Goal: Information Seeking & Learning: Understand process/instructions

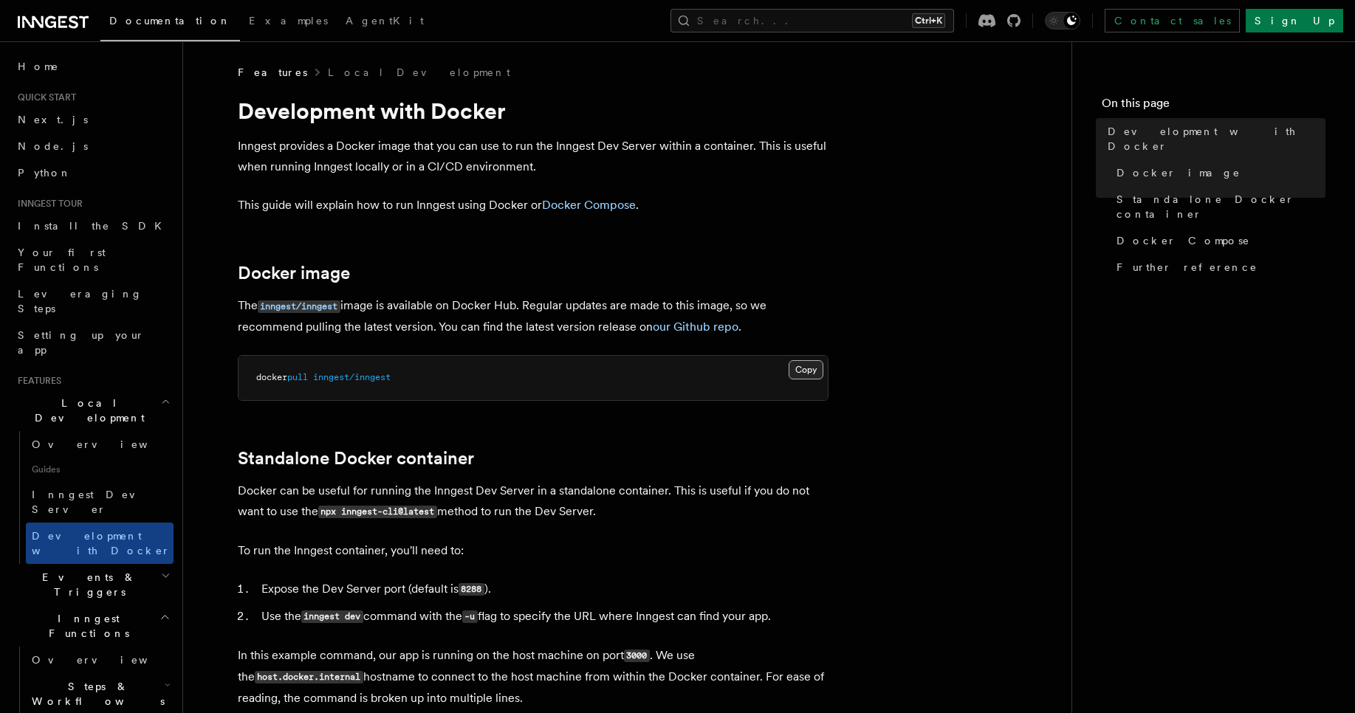
click at [809, 377] on button "Copy Copied" at bounding box center [805, 369] width 35 height 19
click at [718, 451] on h2 "Standalone Docker container" at bounding box center [533, 458] width 591 height 21
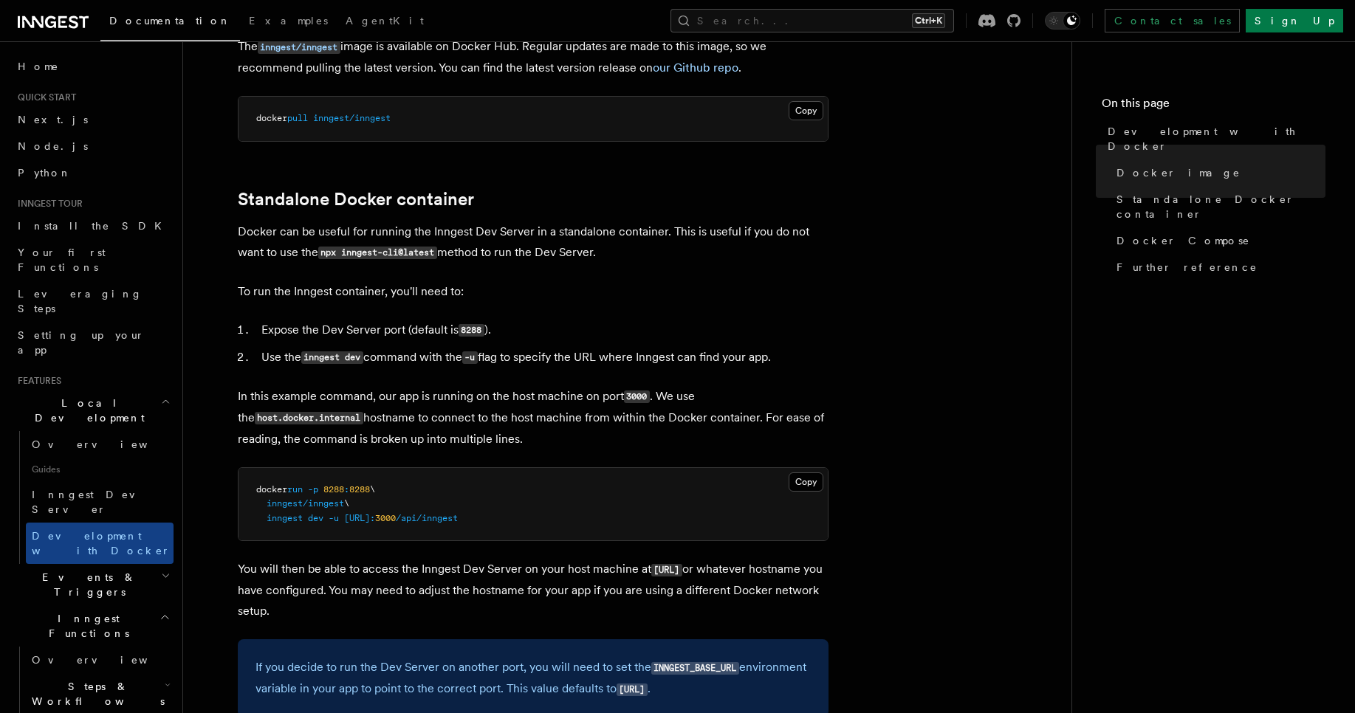
scroll to position [325, 0]
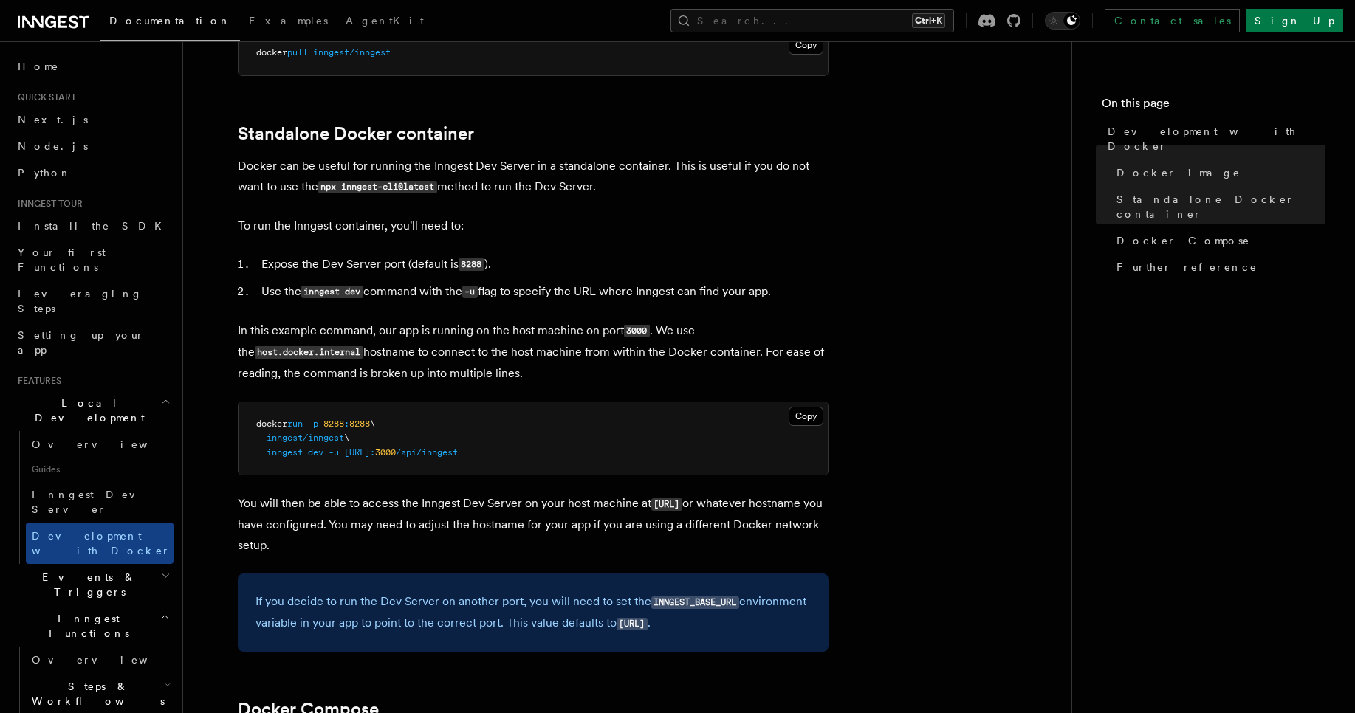
click at [577, 363] on p "In this example command, our app is running on the host machine on port 3000 . …" at bounding box center [533, 351] width 591 height 63
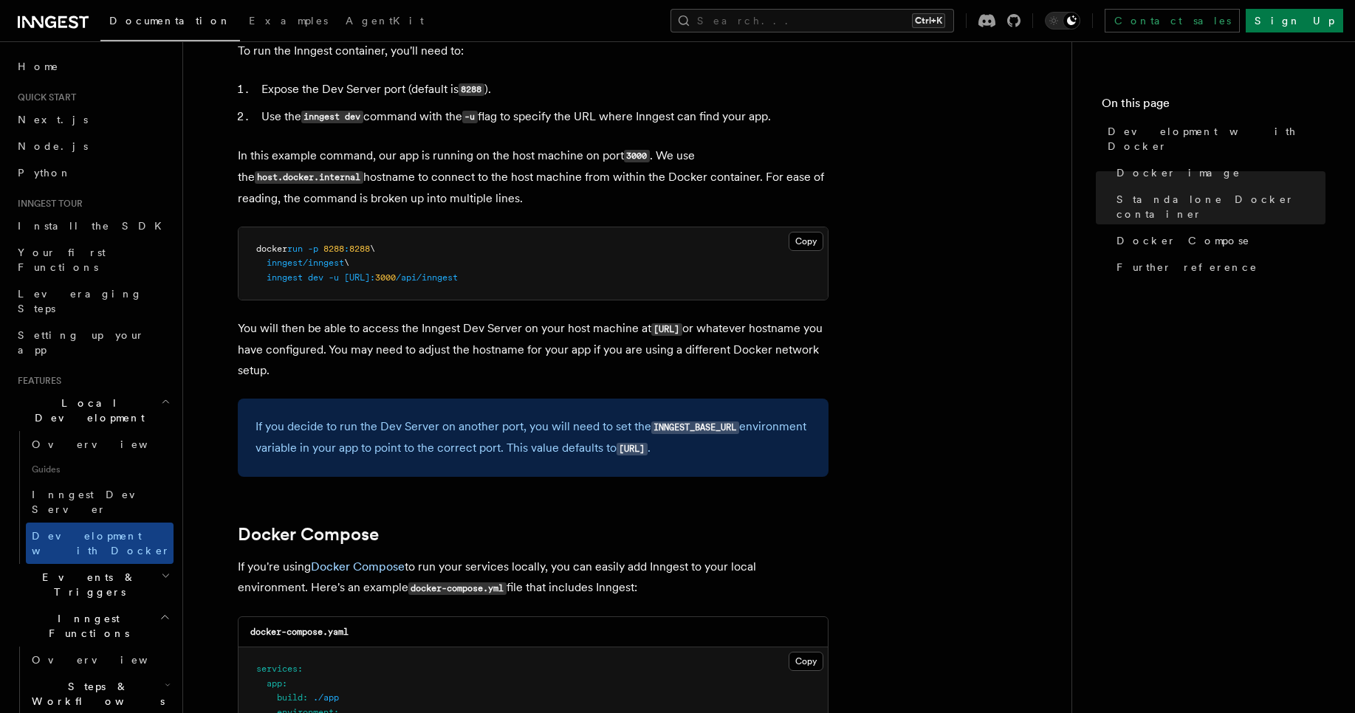
scroll to position [502, 0]
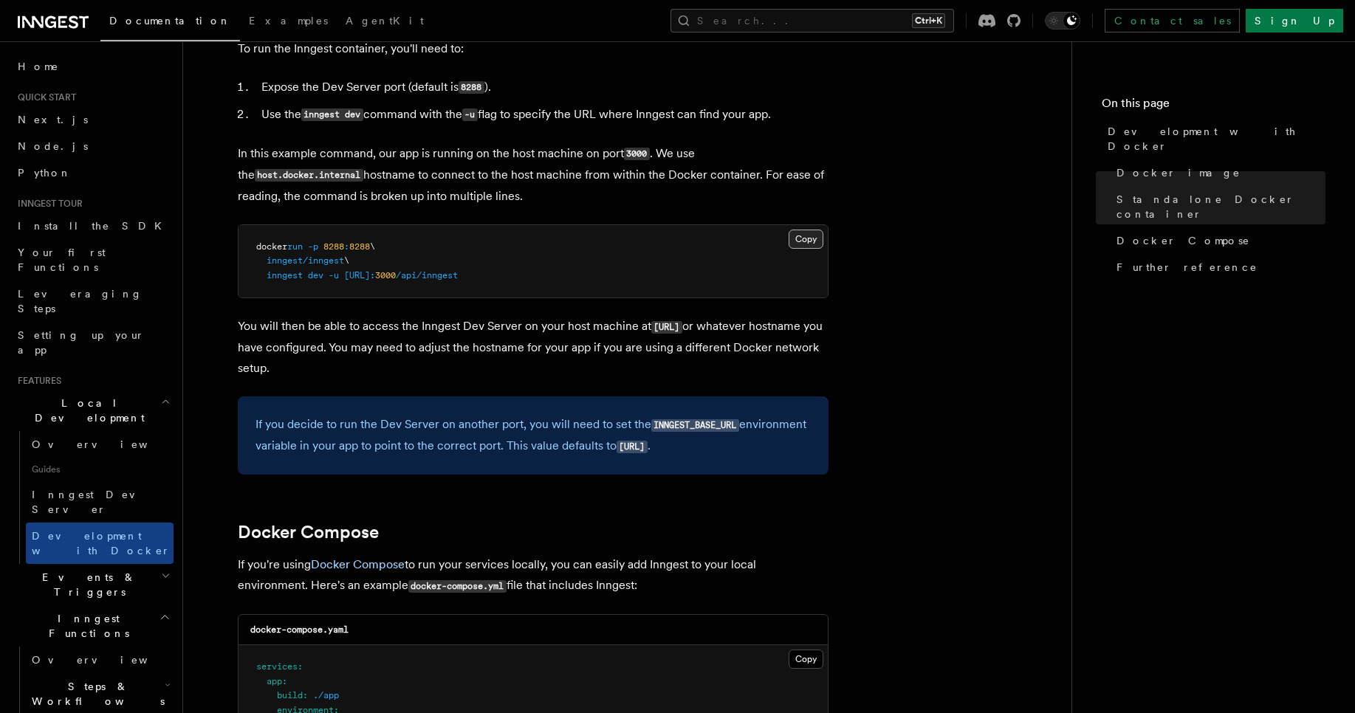
click at [812, 245] on button "Copy Copied" at bounding box center [805, 239] width 35 height 19
click at [922, 400] on article "Features Local Development Development with Docker Inngest provides a Docker im…" at bounding box center [627, 614] width 841 height 2103
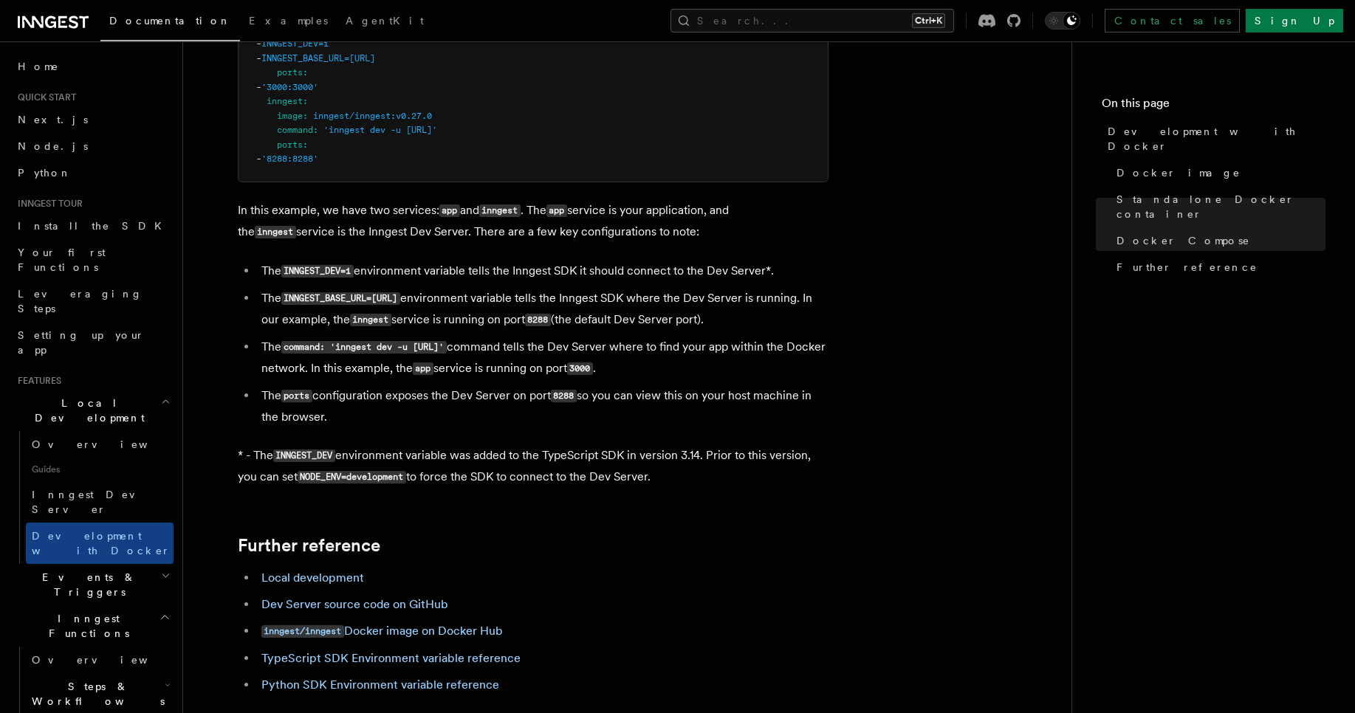
scroll to position [1190, 0]
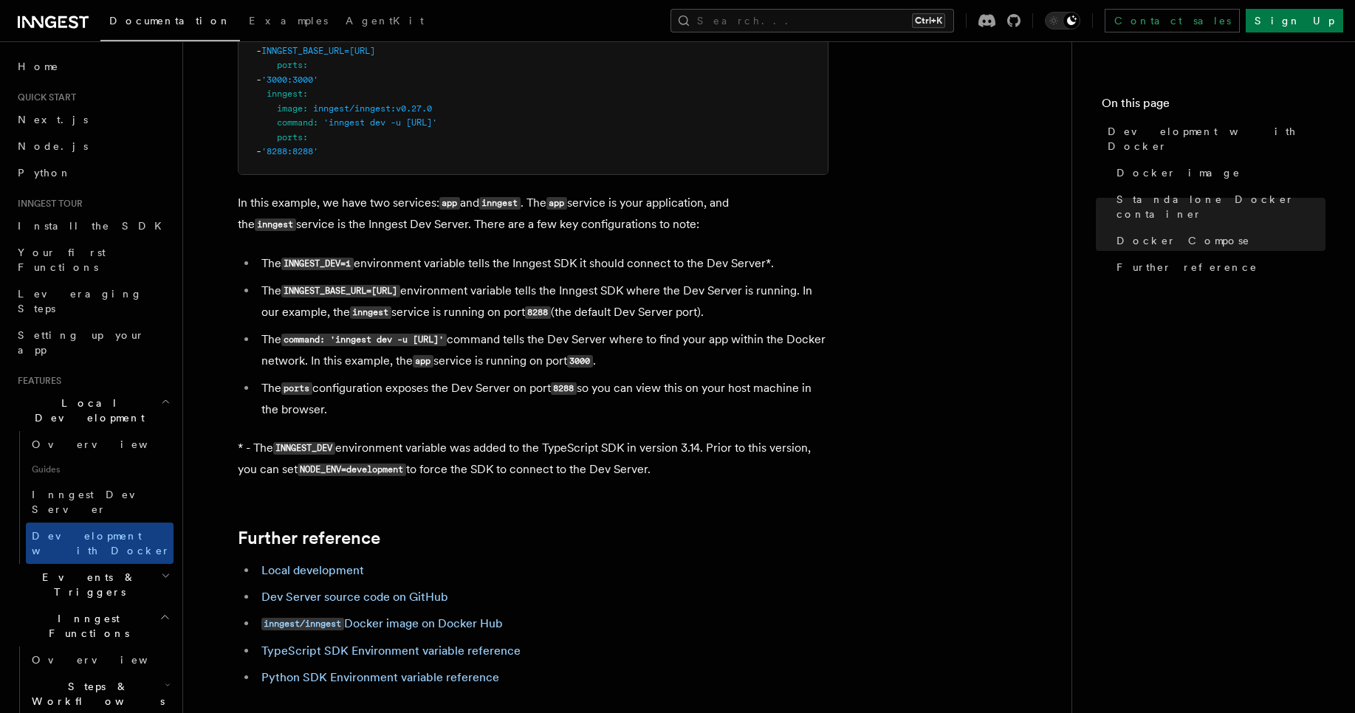
drag, startPoint x: 230, startPoint y: 194, endPoint x: 692, endPoint y: 472, distance: 538.8
copy article "In this example, we have two services: app and inngest . The app service is you…"
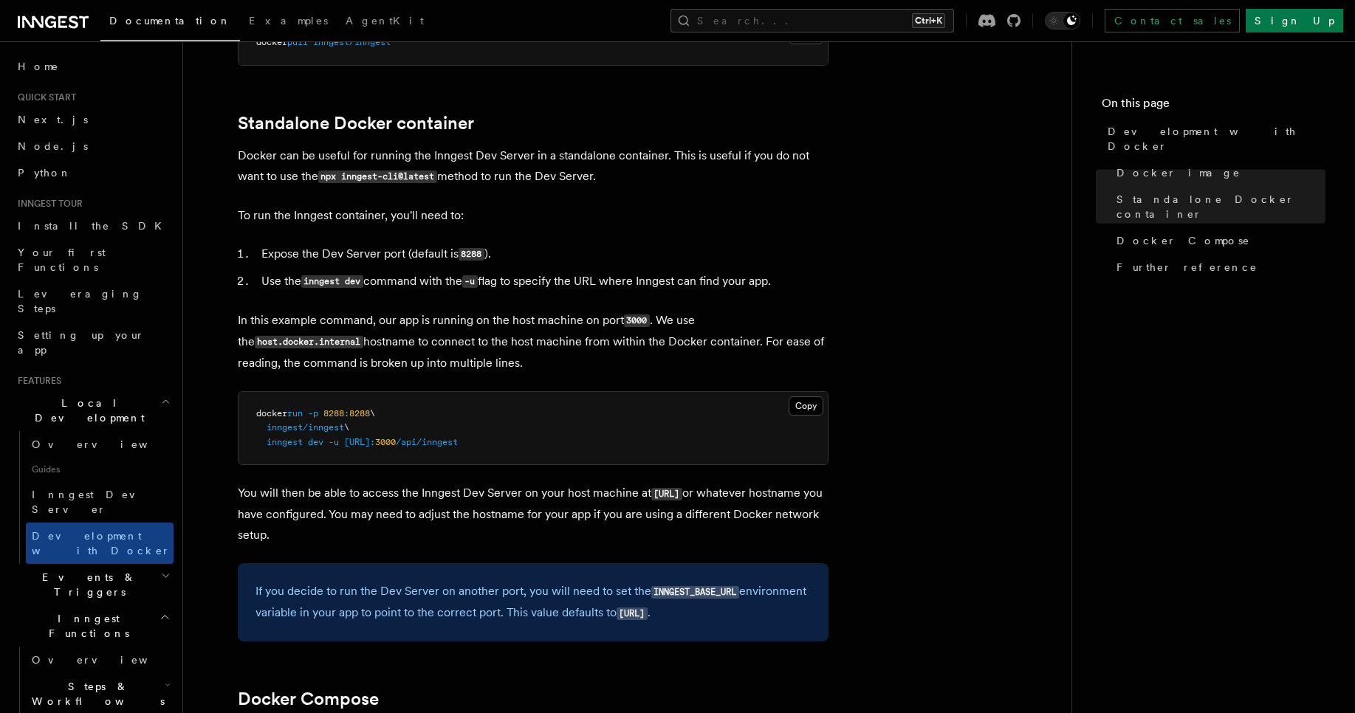
scroll to position [0, 0]
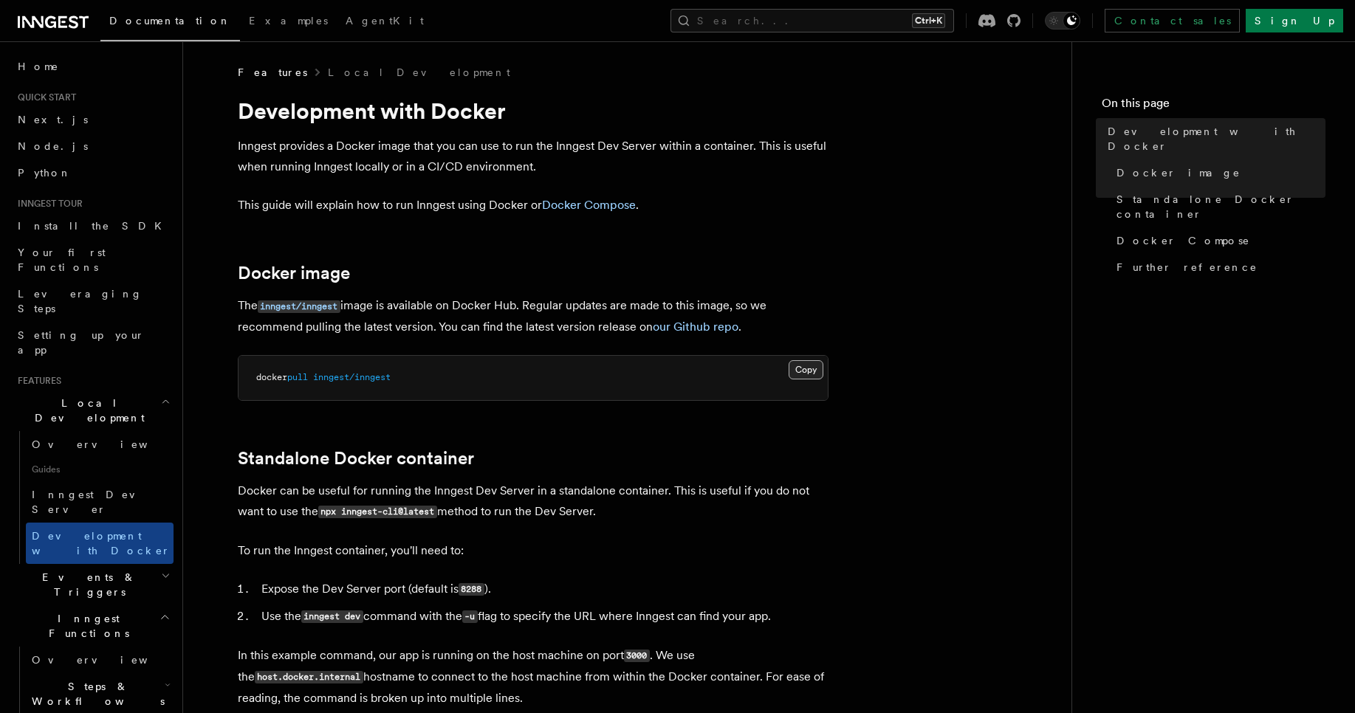
click at [802, 362] on button "Copy Copied" at bounding box center [805, 369] width 35 height 19
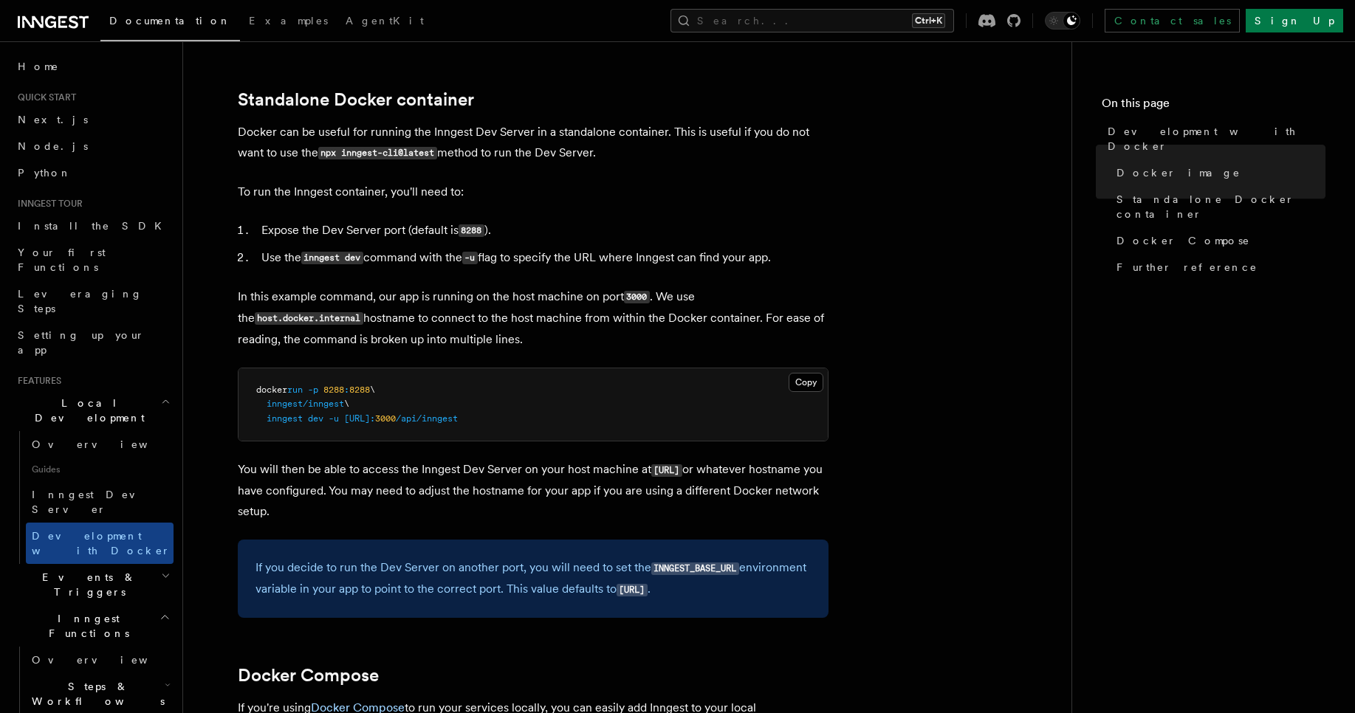
scroll to position [357, 0]
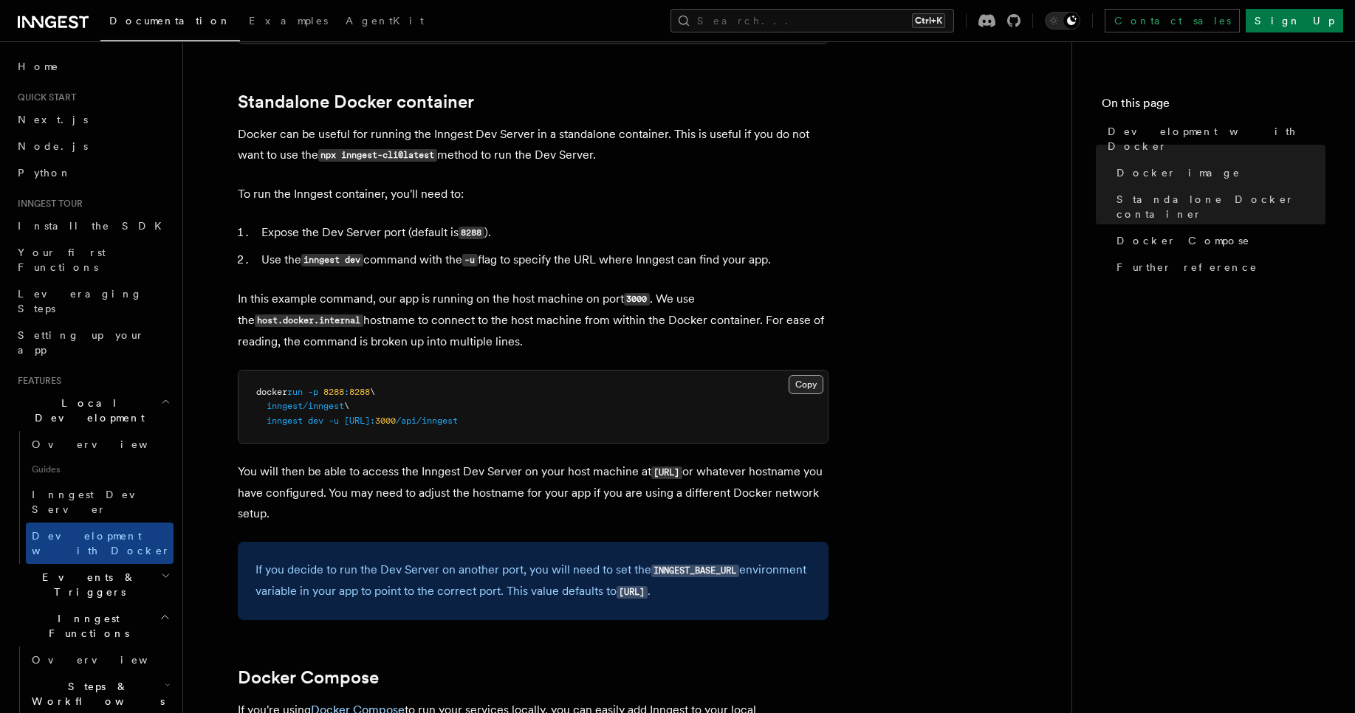
click at [793, 391] on button "Copy Copied" at bounding box center [805, 384] width 35 height 19
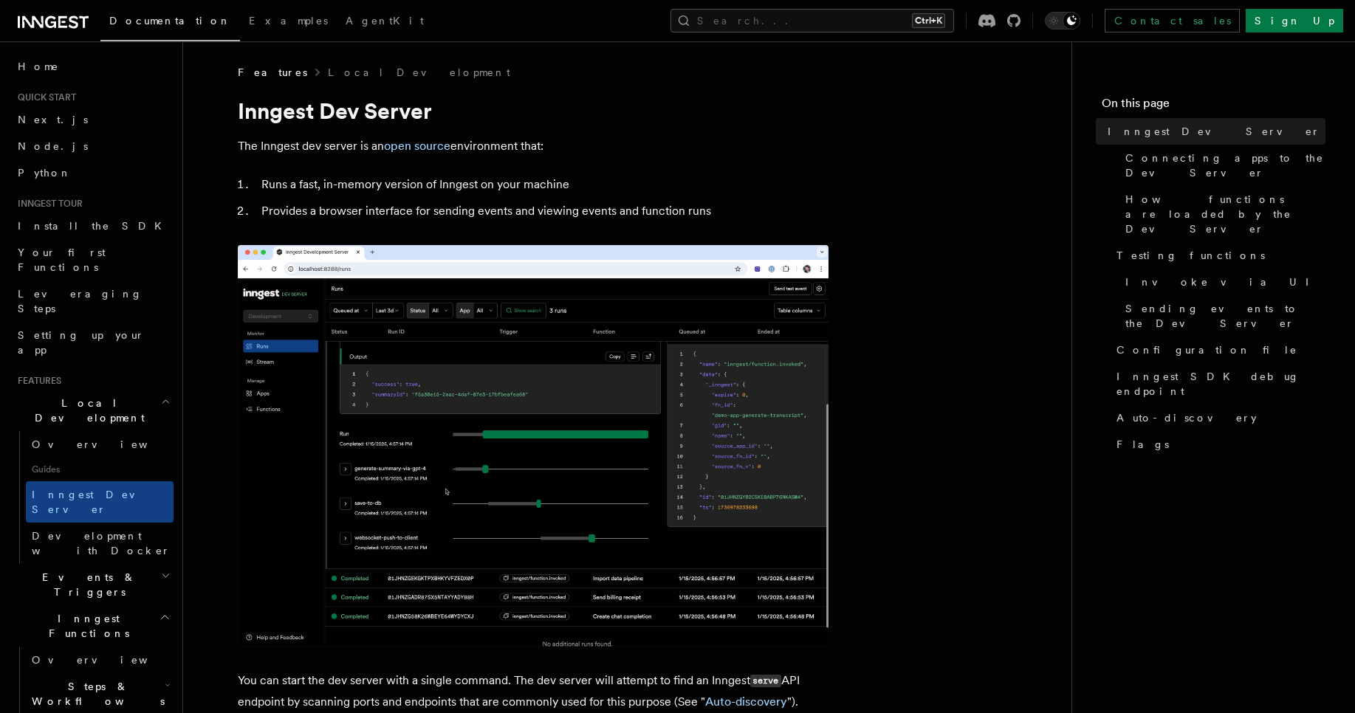
click at [368, 563] on img at bounding box center [533, 446] width 591 height 402
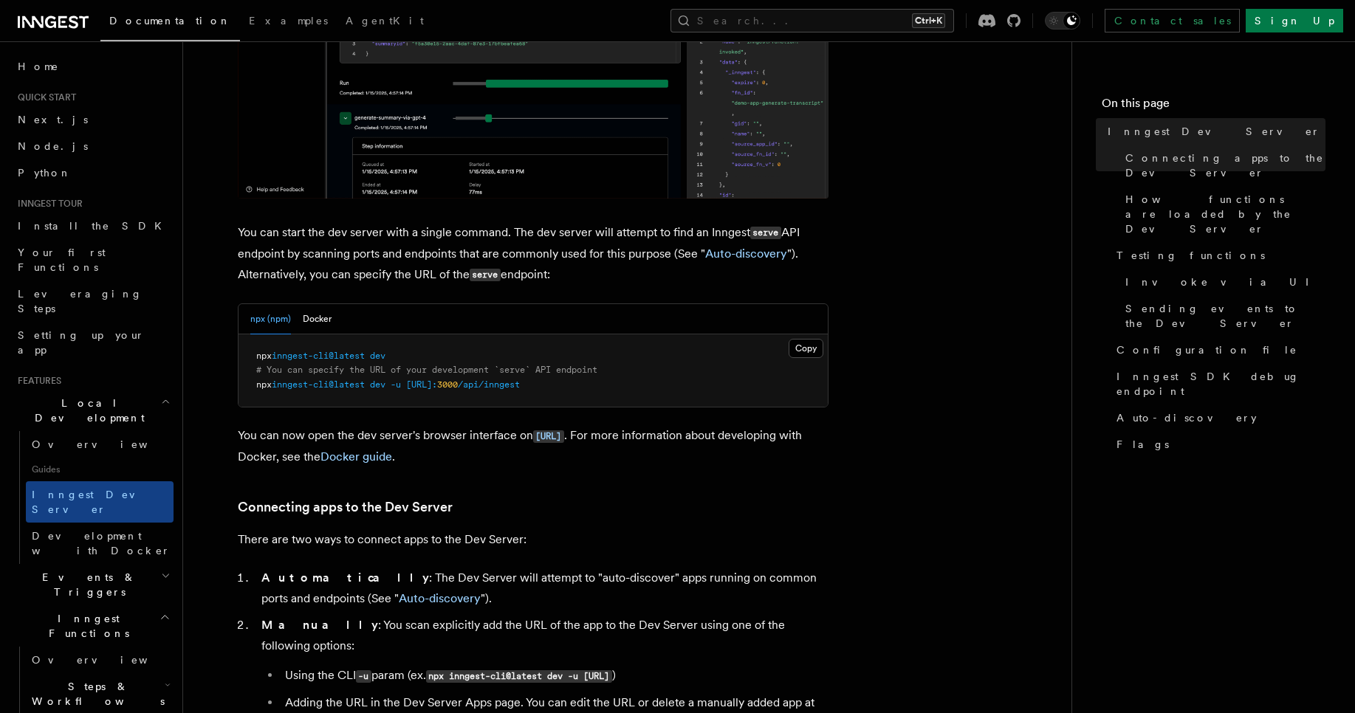
scroll to position [454, 0]
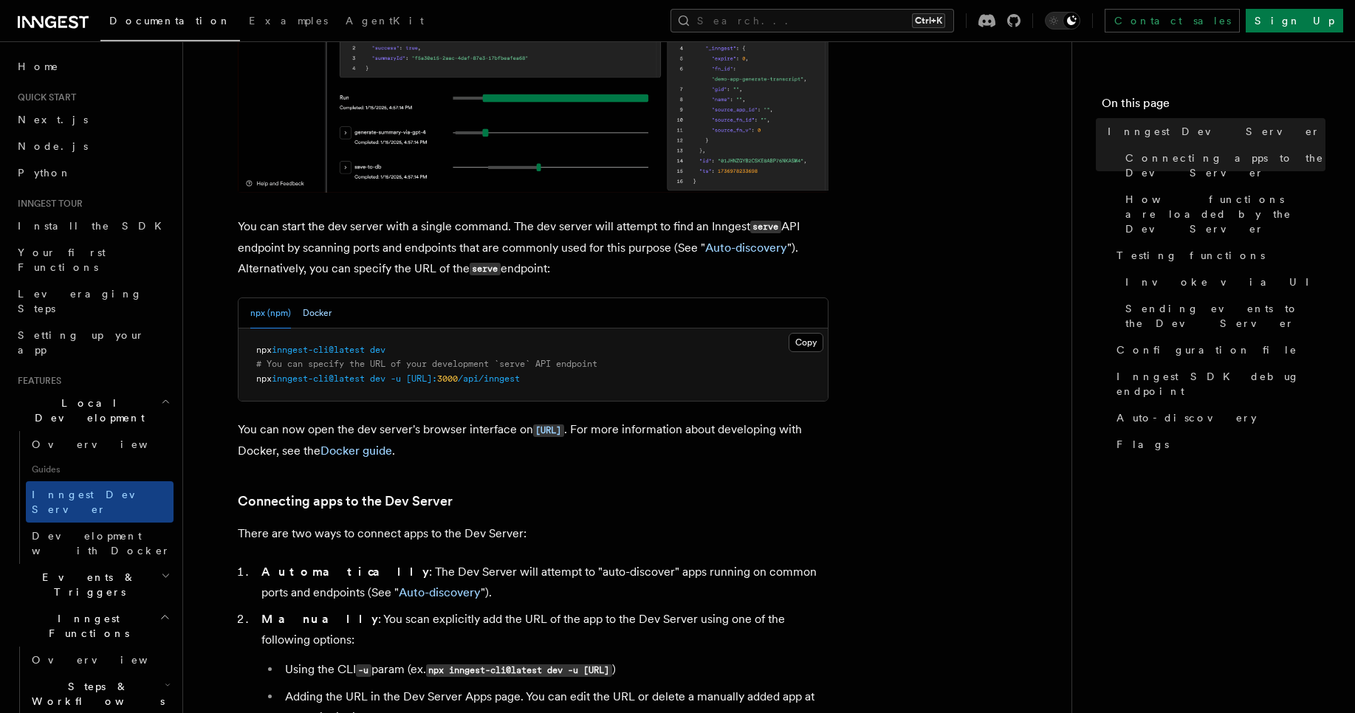
click at [329, 323] on button "Docker" at bounding box center [317, 313] width 29 height 30
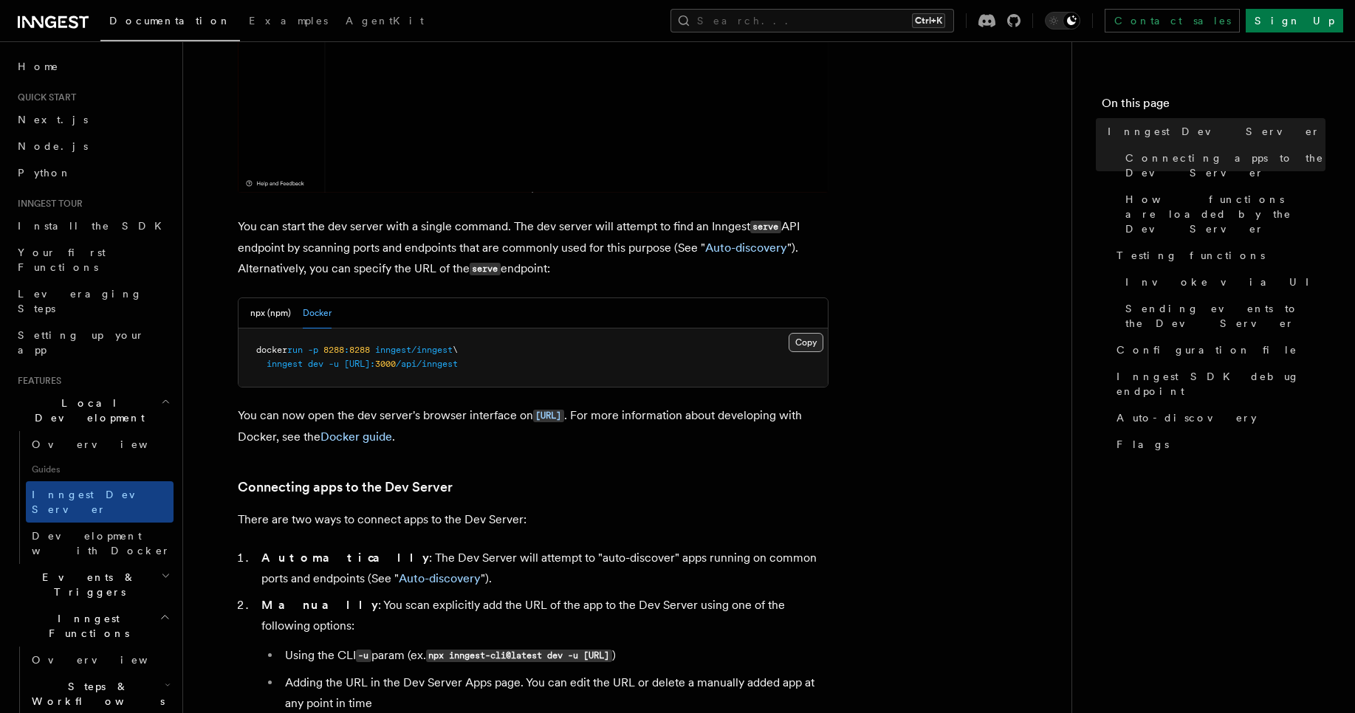
click at [790, 345] on button "Copy Copied" at bounding box center [805, 342] width 35 height 19
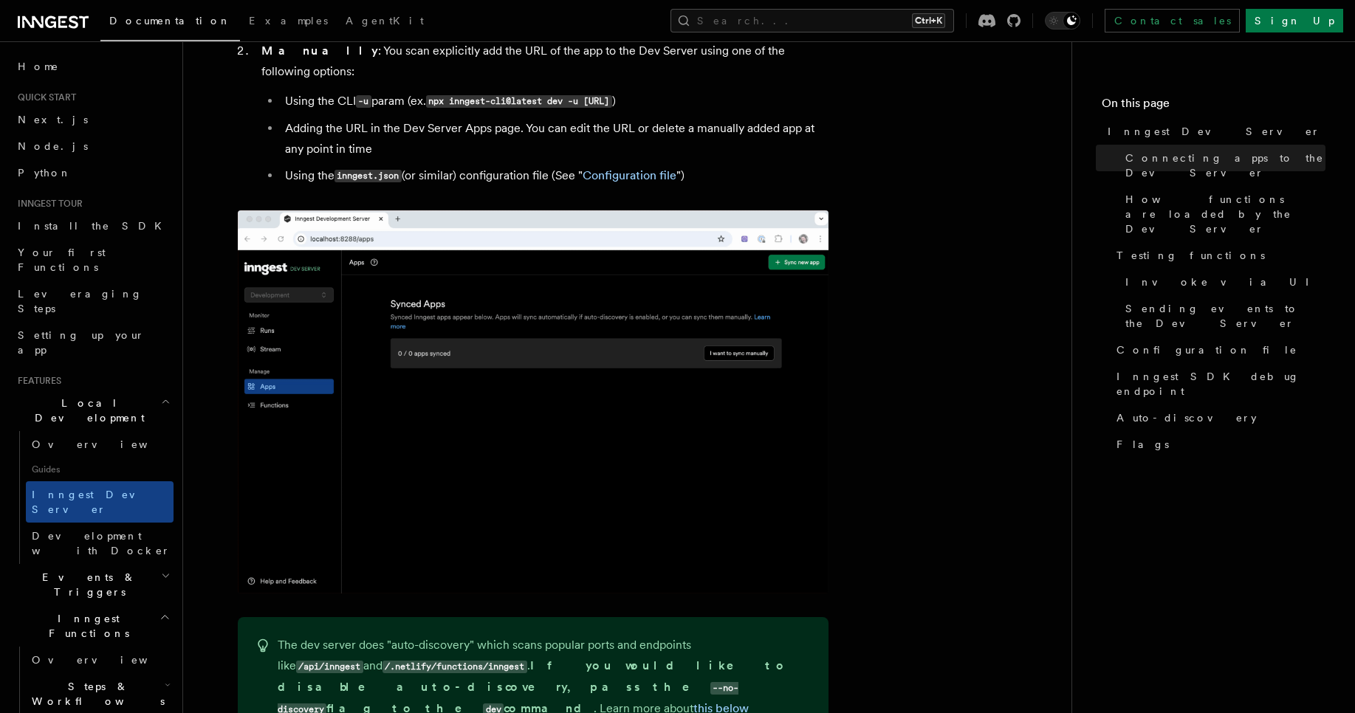
scroll to position [1014, 0]
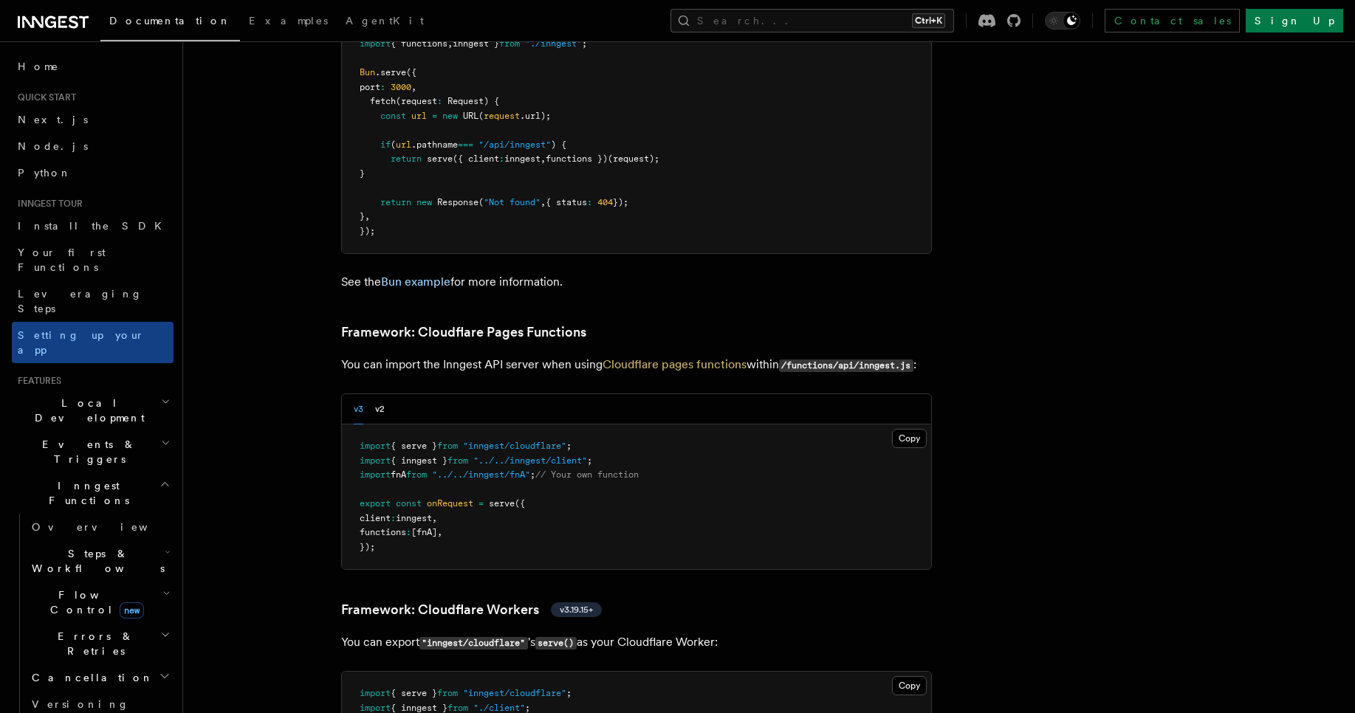
scroll to position [2148, 0]
